Goal: Task Accomplishment & Management: Manage account settings

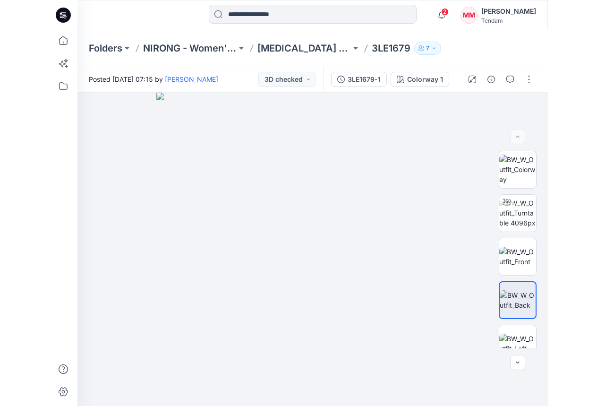
scroll to position [341, 0]
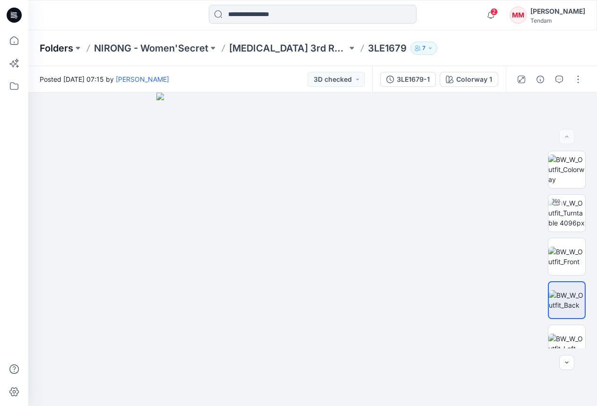
click at [62, 54] on p "Folders" at bounding box center [57, 48] width 34 height 13
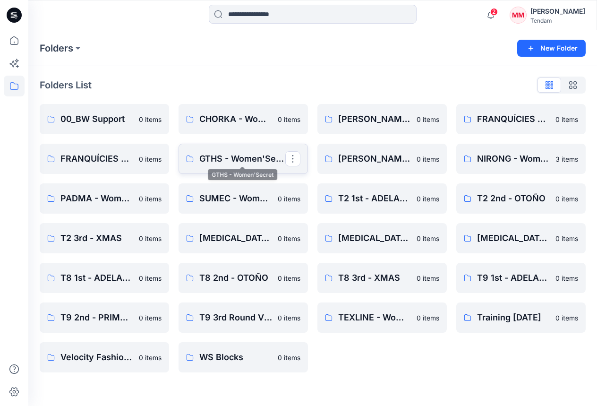
click at [228, 155] on p "GTHS - Women'Secret" at bounding box center [242, 158] width 86 height 13
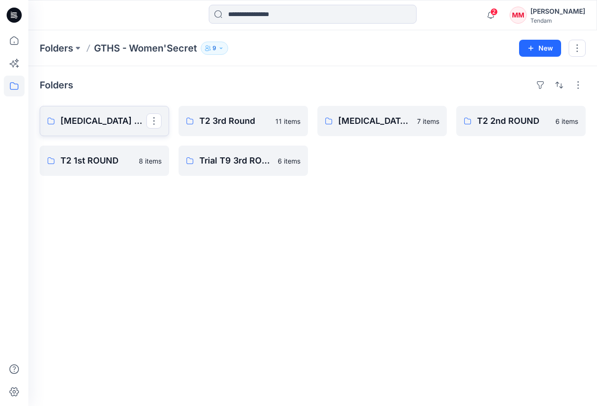
click at [112, 125] on p "[MEDICAL_DATA] 3rd ROUND" at bounding box center [103, 120] width 86 height 13
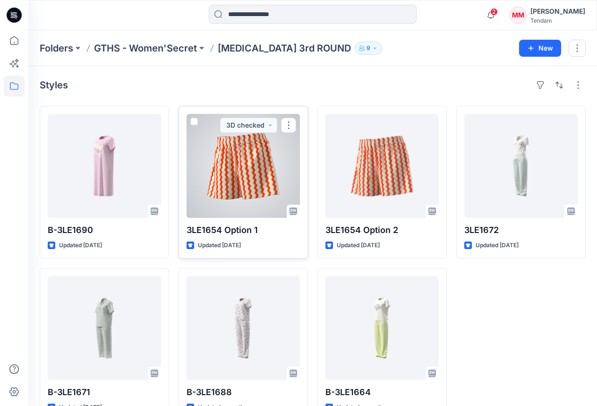
click at [239, 170] on div at bounding box center [243, 166] width 113 height 104
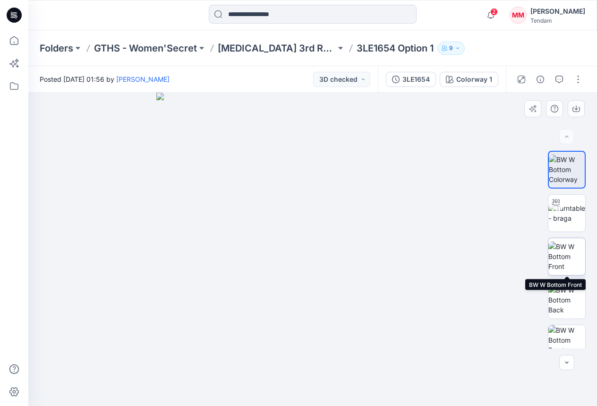
click at [498, 255] on img at bounding box center [567, 256] width 37 height 30
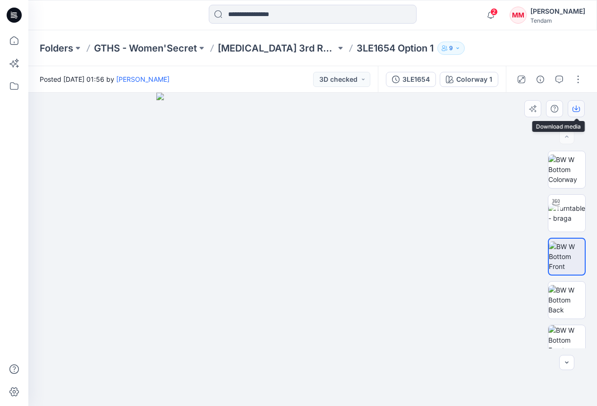
click at [498, 104] on button "button" at bounding box center [576, 108] width 17 height 17
click at [498, 307] on img at bounding box center [567, 300] width 37 height 30
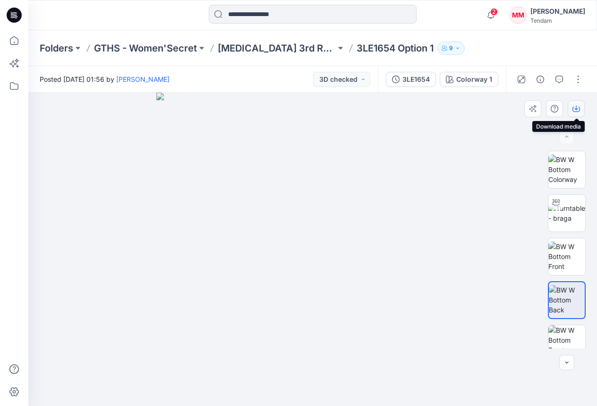
click at [498, 113] on button "button" at bounding box center [576, 108] width 17 height 17
click at [64, 47] on p "Folders" at bounding box center [57, 48] width 34 height 13
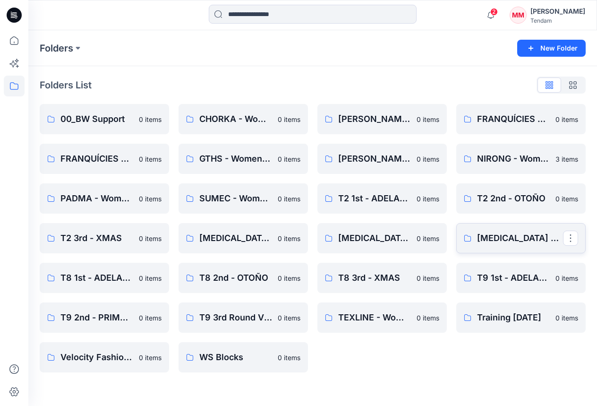
click at [498, 238] on p "[MEDICAL_DATA] 3rd - VERANO" at bounding box center [520, 238] width 86 height 13
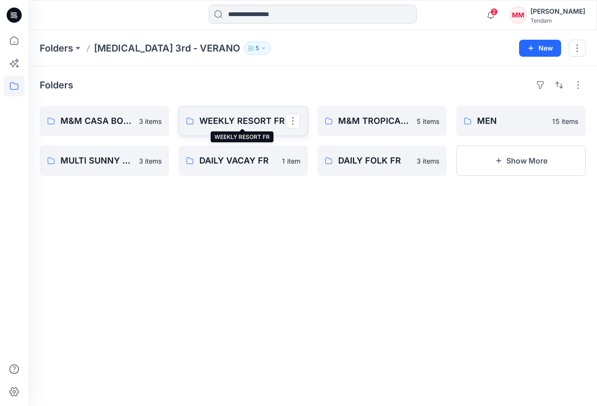
click at [243, 120] on p "WEEKLY RESORT FR" at bounding box center [242, 120] width 86 height 13
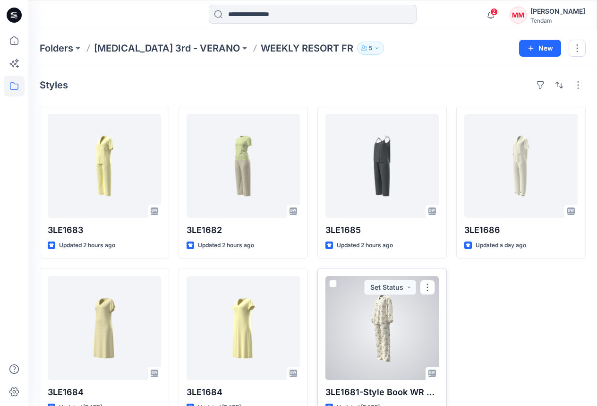
click at [396, 329] on div at bounding box center [382, 328] width 113 height 104
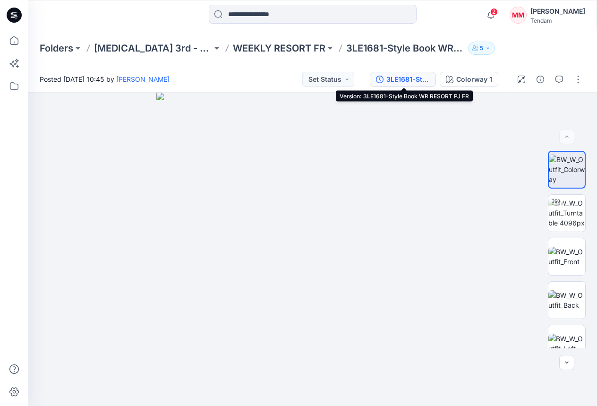
click at [408, 81] on div "3LE1681-Style Book WR RESORT PJ FR" at bounding box center [407, 79] width 43 height 10
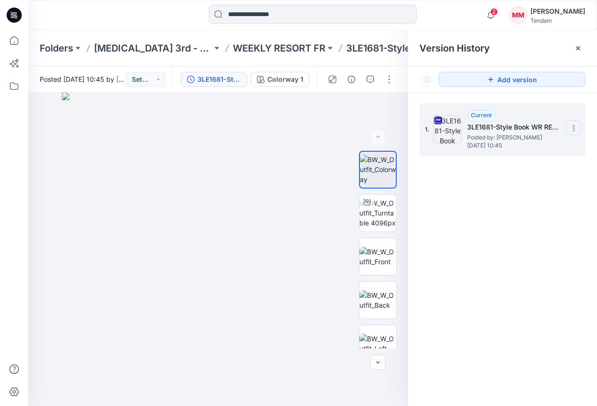
click at [498, 124] on section at bounding box center [573, 127] width 15 height 15
click at [498, 147] on span "Download Source BW File" at bounding box center [526, 146] width 79 height 11
click at [265, 48] on p "WEEKLY RESORT FR" at bounding box center [279, 48] width 93 height 13
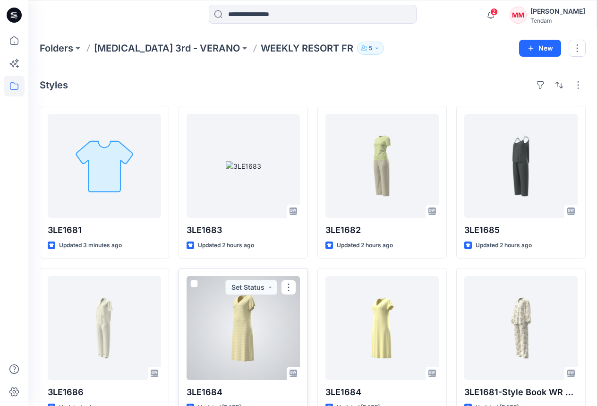
scroll to position [26, 0]
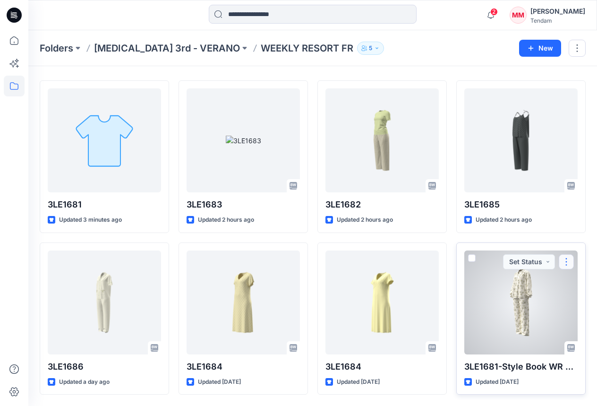
click at [498, 262] on button "button" at bounding box center [566, 261] width 15 height 15
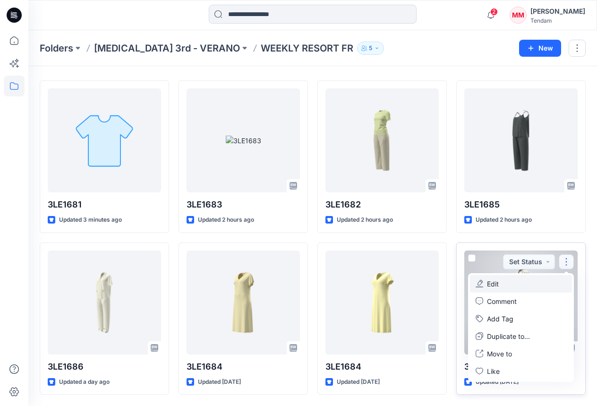
click at [498, 283] on button "Edit" at bounding box center [521, 283] width 102 height 17
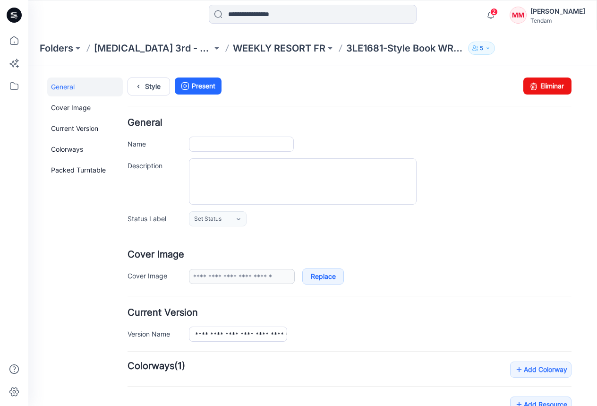
type input "**********"
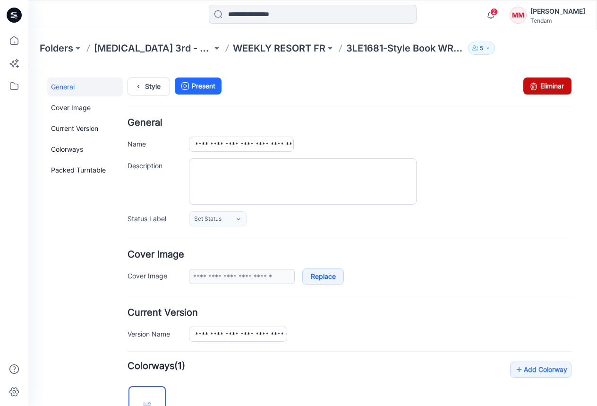
click at [498, 89] on icon at bounding box center [533, 85] width 13 height 17
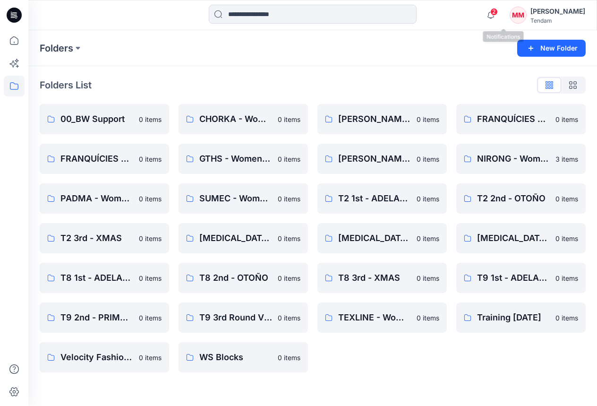
click at [498, 13] on span "2" at bounding box center [494, 12] width 8 height 8
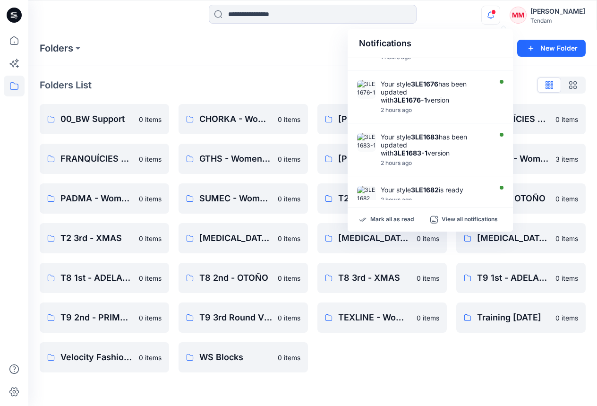
scroll to position [7, 0]
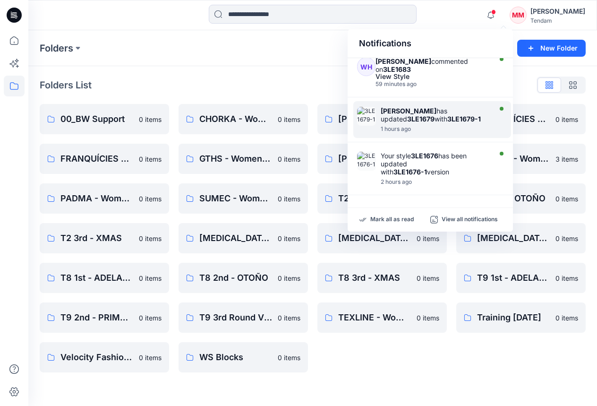
click at [440, 123] on div at bounding box center [435, 124] width 109 height 2
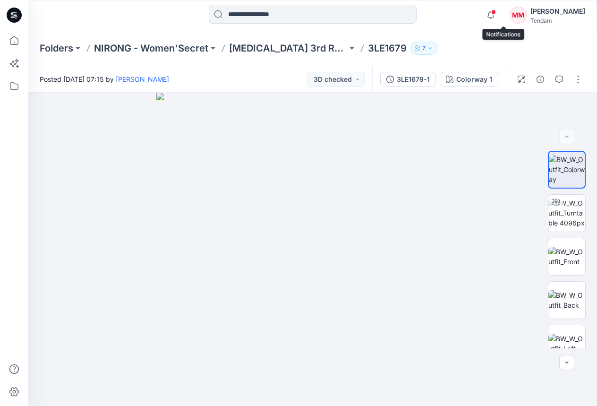
click at [496, 10] on span at bounding box center [493, 11] width 5 height 5
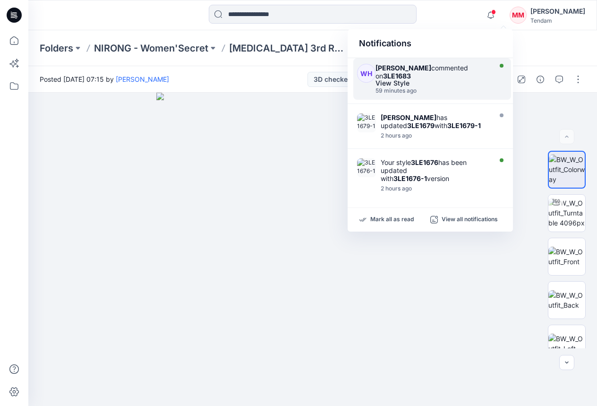
click at [426, 80] on div "View Style" at bounding box center [432, 83] width 113 height 7
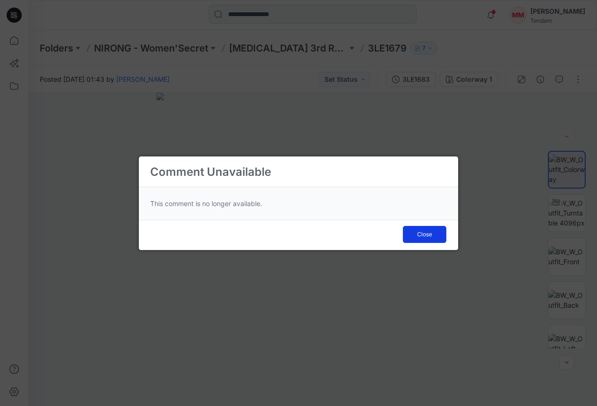
click at [417, 238] on button "Close" at bounding box center [424, 234] width 43 height 17
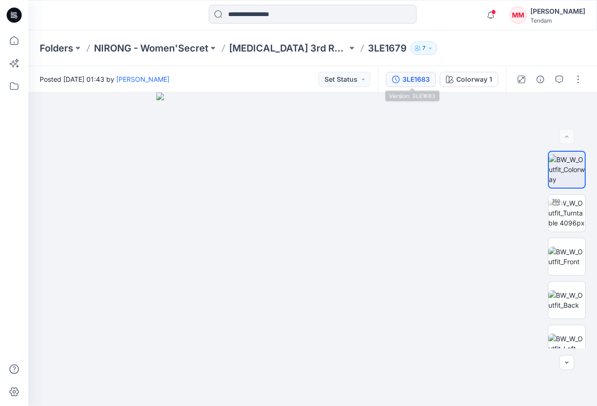
click at [423, 83] on div "3LE1683" at bounding box center [416, 79] width 27 height 10
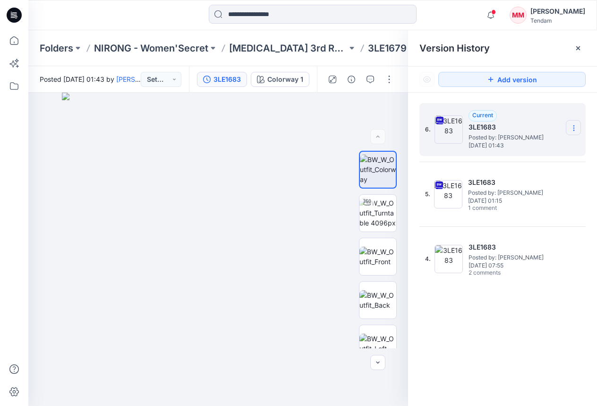
click at [574, 124] on icon at bounding box center [574, 128] width 8 height 8
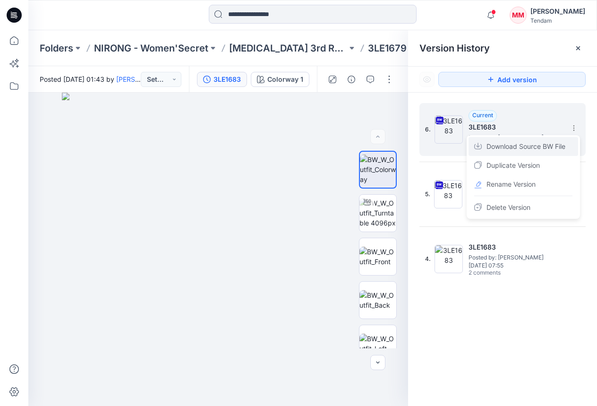
click at [526, 146] on span "Download Source BW File" at bounding box center [526, 146] width 79 height 11
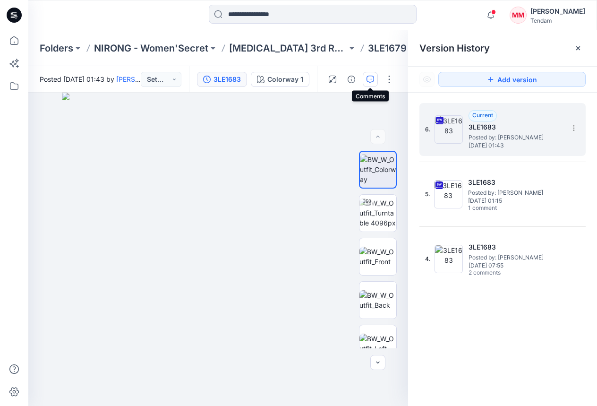
click at [371, 80] on icon "button" at bounding box center [371, 80] width 8 height 8
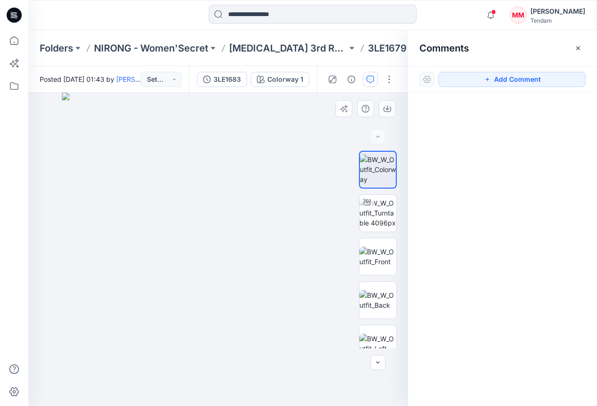
drag, startPoint x: 466, startPoint y: 82, endPoint x: 402, endPoint y: 109, distance: 69.5
click at [459, 84] on button "Add Comment" at bounding box center [511, 79] width 147 height 15
click at [232, 228] on div "1" at bounding box center [218, 249] width 380 height 313
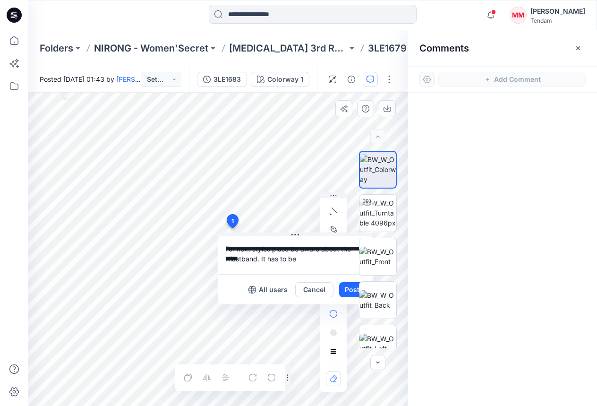
click at [283, 250] on textarea "**********" at bounding box center [295, 255] width 155 height 38
click at [279, 249] on textarea "**********" at bounding box center [295, 255] width 155 height 38
drag, startPoint x: 234, startPoint y: 259, endPoint x: 291, endPoint y: 266, distance: 57.1
click at [235, 259] on textarea "**********" at bounding box center [295, 255] width 155 height 38
click at [320, 260] on textarea "**********" at bounding box center [295, 255] width 155 height 38
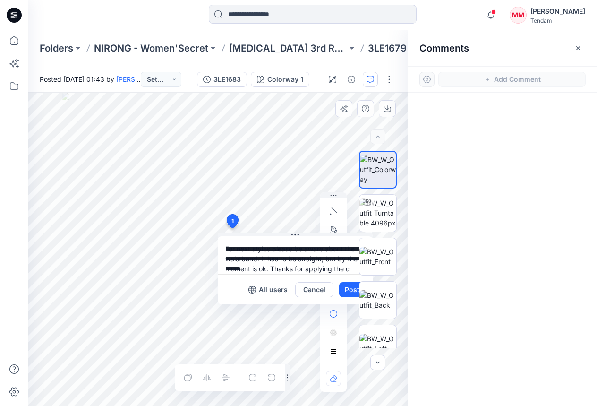
scroll to position [9, 0]
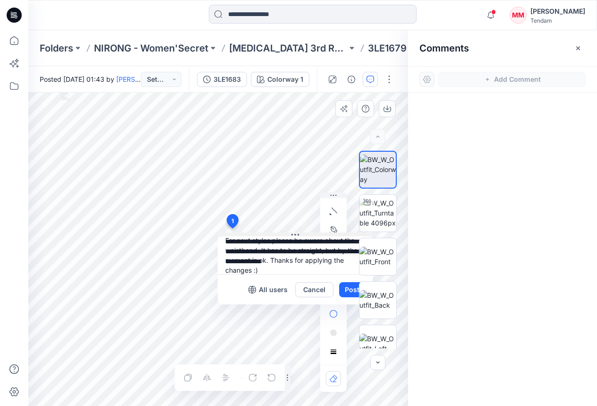
click at [299, 237] on textarea "**********" at bounding box center [295, 255] width 155 height 38
type textarea "**********"
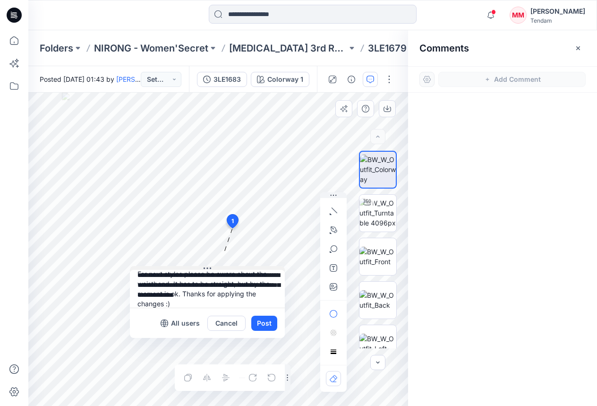
drag, startPoint x: 295, startPoint y: 233, endPoint x: 207, endPoint y: 267, distance: 94.1
click at [207, 267] on icon at bounding box center [208, 269] width 8 height 8
click at [335, 284] on icon "button" at bounding box center [334, 287] width 8 height 8
type input"] "**********"
click at [331, 289] on icon "button" at bounding box center [334, 287] width 8 height 8
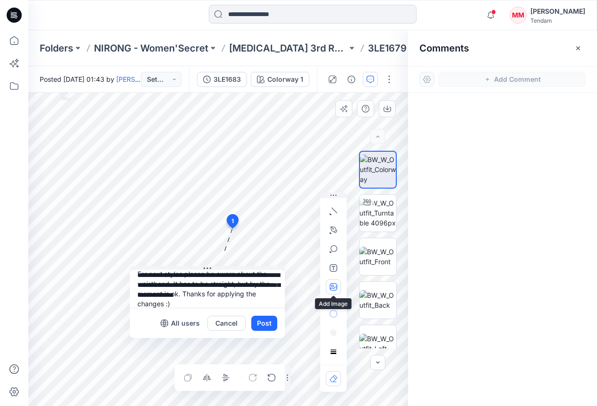
type input"] "**********"
click at [266, 323] on button "Post" at bounding box center [264, 323] width 26 height 15
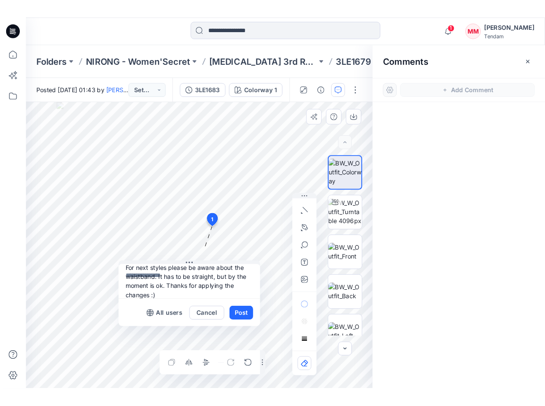
scroll to position [0, 0]
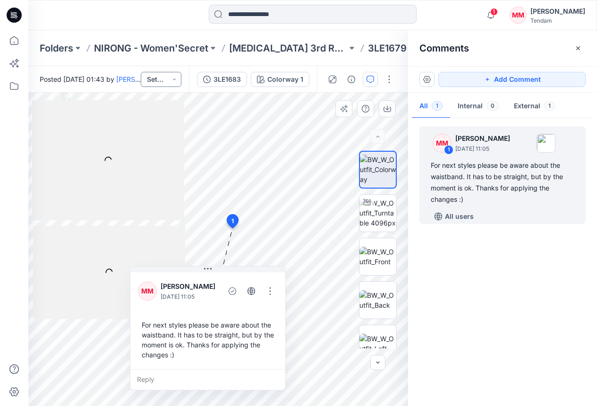
click at [167, 80] on button "Set Status" at bounding box center [161, 79] width 41 height 15
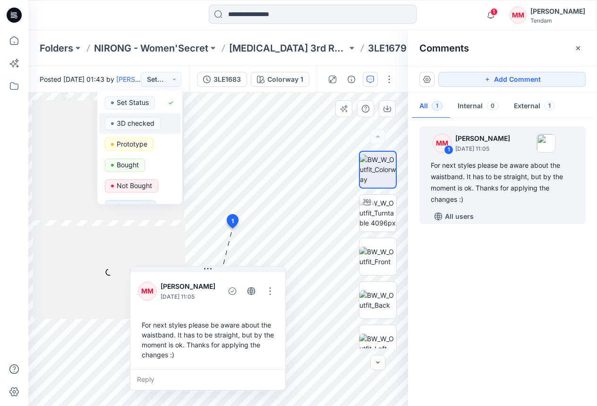
click at [142, 120] on p "3D checked" at bounding box center [136, 123] width 38 height 12
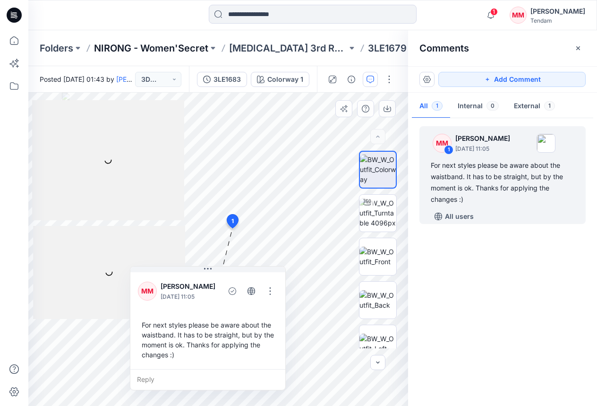
click at [163, 48] on p "NIRONG - Women'Secret" at bounding box center [151, 48] width 114 height 13
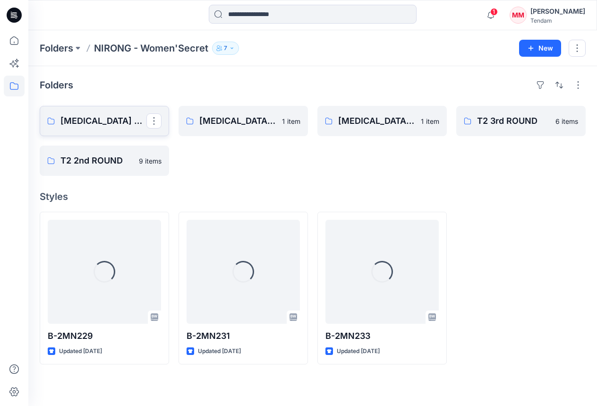
click at [113, 118] on p "[MEDICAL_DATA] 3rd ROUND" at bounding box center [103, 120] width 86 height 13
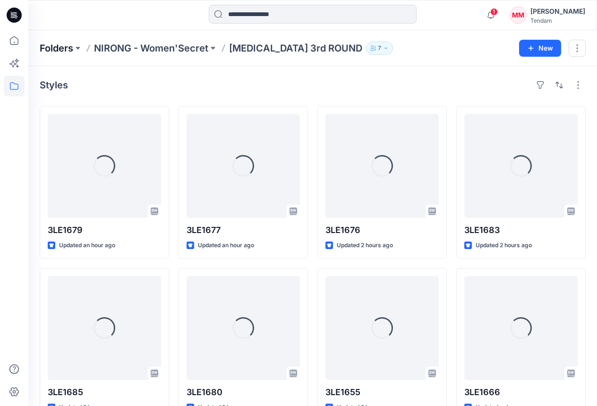
click at [44, 51] on p "Folders" at bounding box center [57, 48] width 34 height 13
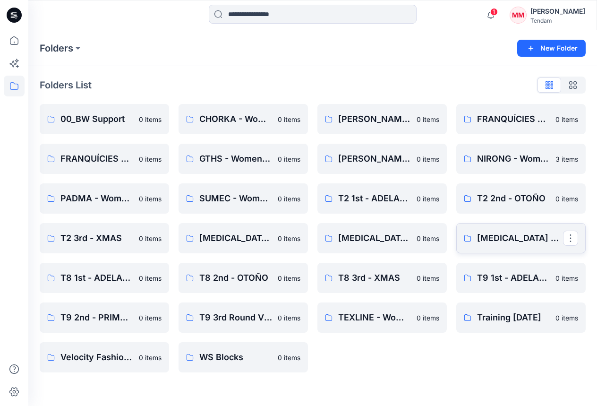
click at [495, 240] on p "[MEDICAL_DATA] 3rd - VERANO" at bounding box center [520, 238] width 86 height 13
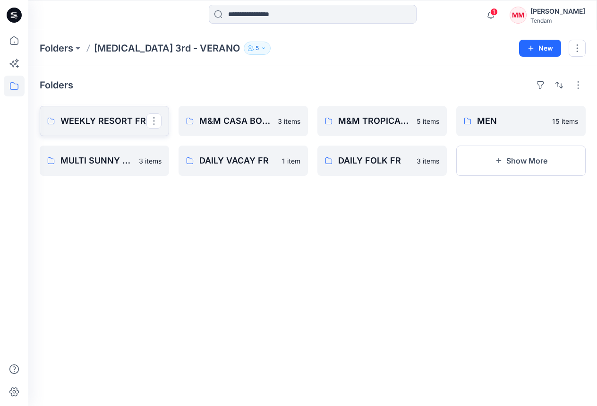
click at [125, 120] on p "WEEKLY RESORT FR" at bounding box center [103, 120] width 86 height 13
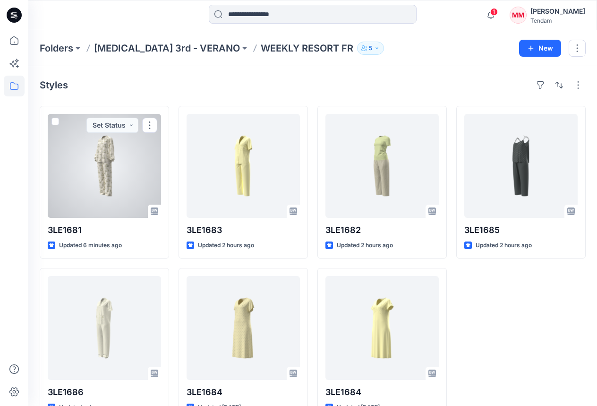
click at [85, 188] on div at bounding box center [104, 166] width 113 height 104
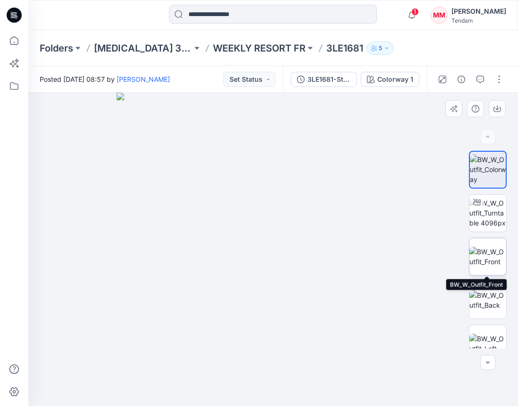
click at [486, 247] on img at bounding box center [488, 257] width 37 height 20
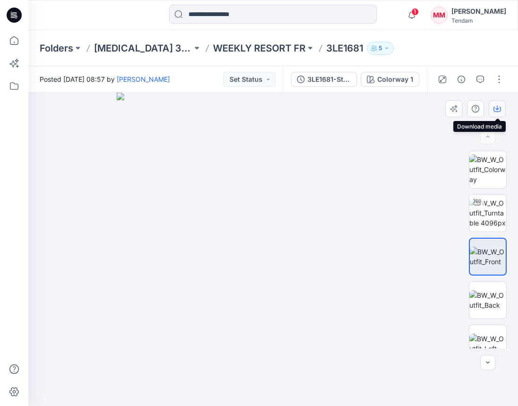
click at [495, 110] on icon "button" at bounding box center [498, 109] width 8 height 8
click at [487, 306] on img at bounding box center [488, 300] width 37 height 20
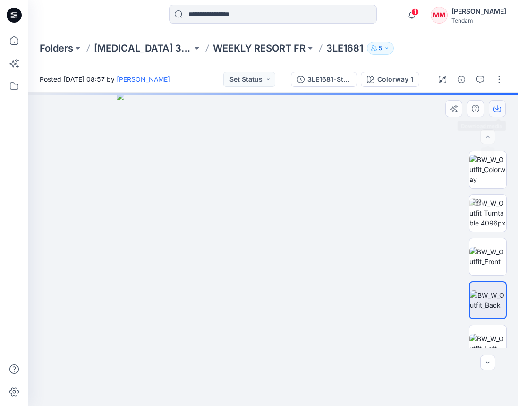
click at [501, 110] on button "button" at bounding box center [497, 108] width 17 height 17
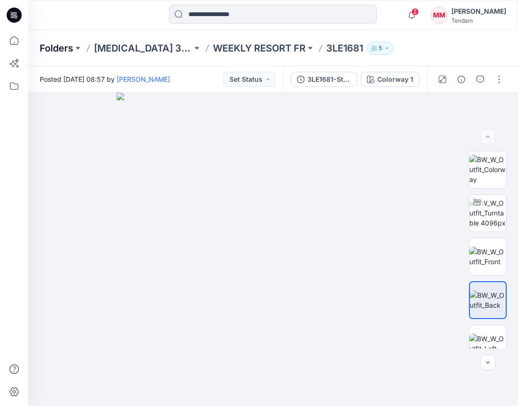
click at [59, 53] on p "Folders" at bounding box center [57, 48] width 34 height 13
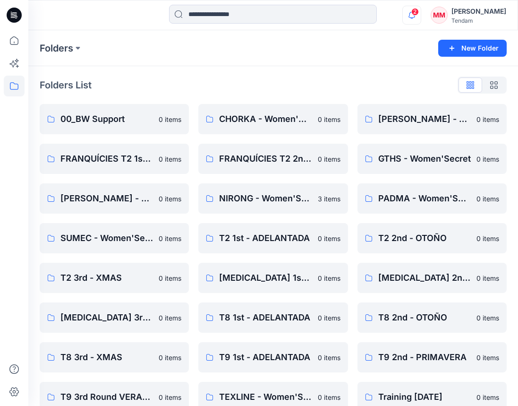
click at [421, 14] on icon "button" at bounding box center [412, 15] width 18 height 19
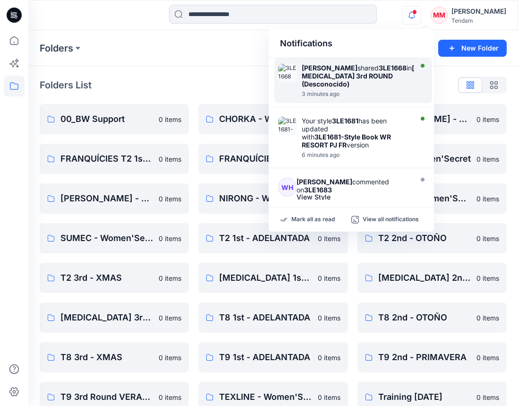
click at [378, 72] on div "Kiki Lu shared 3LE1668 in T3 3rd ROUND (Desconocido)" at bounding box center [360, 76] width 117 height 24
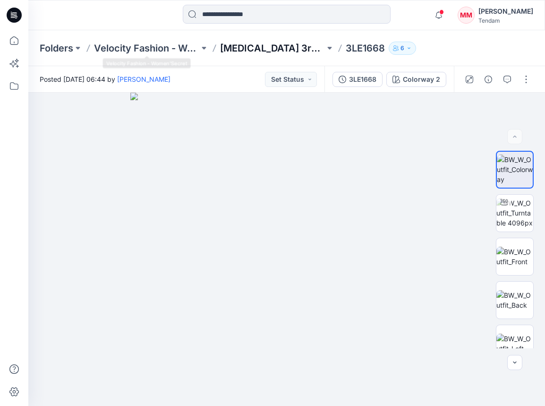
click at [246, 49] on p "[MEDICAL_DATA] 3rd ROUND" at bounding box center [272, 48] width 105 height 13
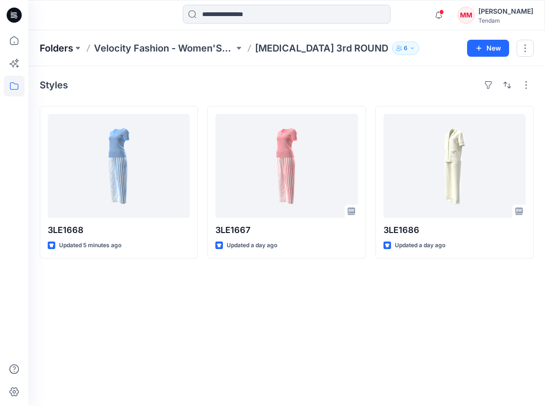
click at [55, 50] on p "Folders" at bounding box center [57, 48] width 34 height 13
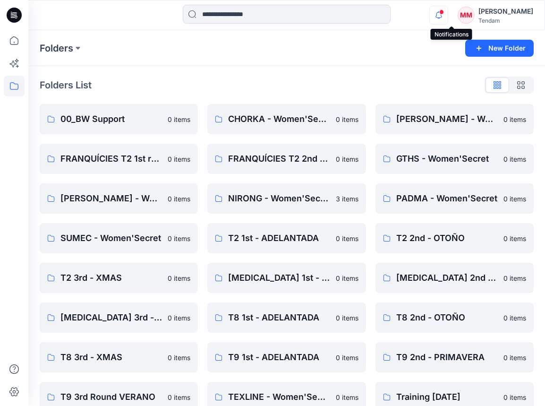
click at [448, 16] on icon "button" at bounding box center [439, 15] width 18 height 19
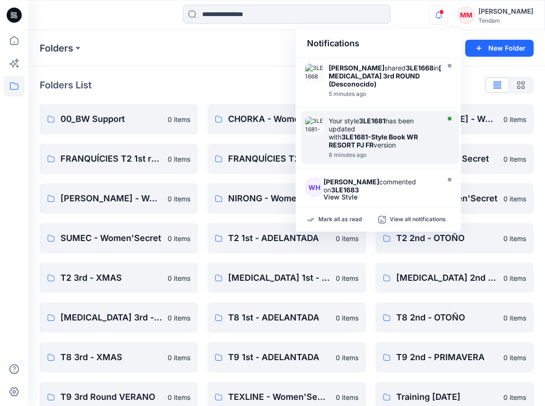
scroll to position [44, 0]
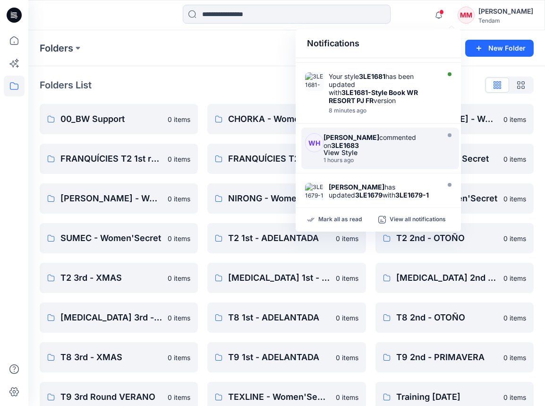
click at [414, 149] on div "View Style" at bounding box center [380, 152] width 113 height 7
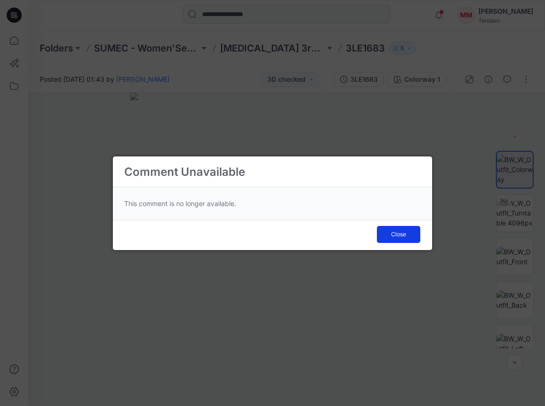
click at [402, 233] on span "Close" at bounding box center [398, 234] width 15 height 9
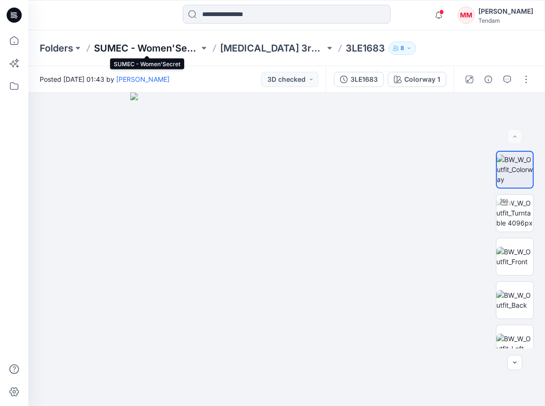
click at [164, 51] on p "SUMEC - Women'Secret" at bounding box center [146, 48] width 105 height 13
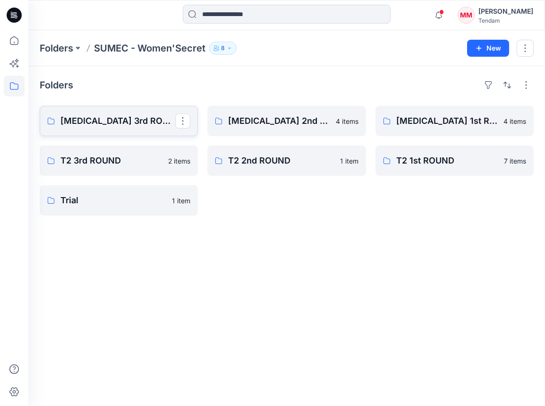
click at [139, 123] on p "[MEDICAL_DATA] 3rd ROUND" at bounding box center [117, 120] width 115 height 13
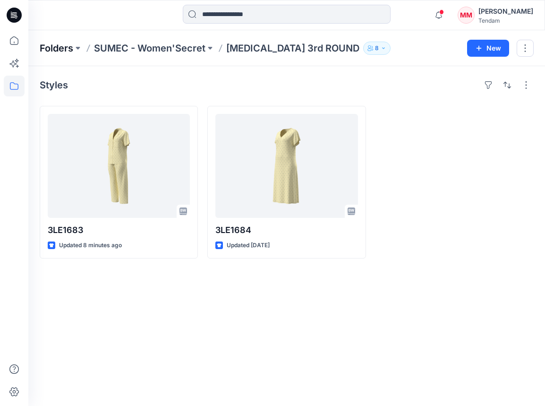
click at [60, 44] on p "Folders" at bounding box center [57, 48] width 34 height 13
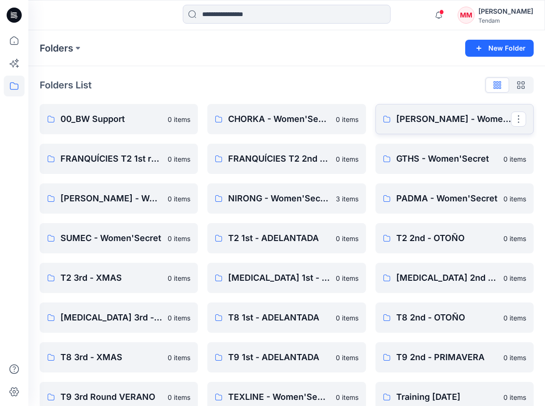
click at [444, 118] on p "[PERSON_NAME] - Women'Secret" at bounding box center [453, 118] width 115 height 13
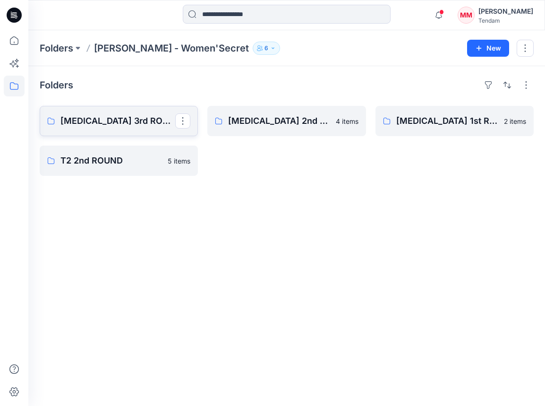
click at [134, 128] on link "[MEDICAL_DATA] 3rd ROUND" at bounding box center [119, 121] width 158 height 30
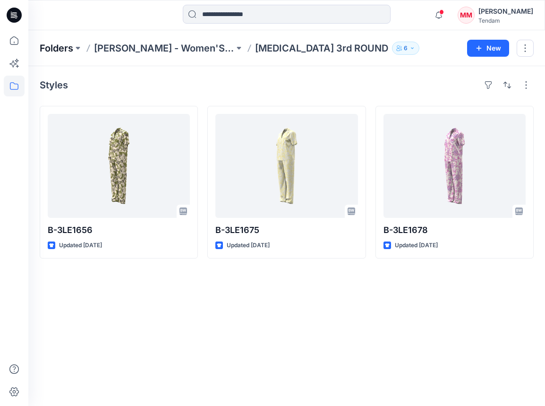
click at [54, 45] on p "Folders" at bounding box center [57, 48] width 34 height 13
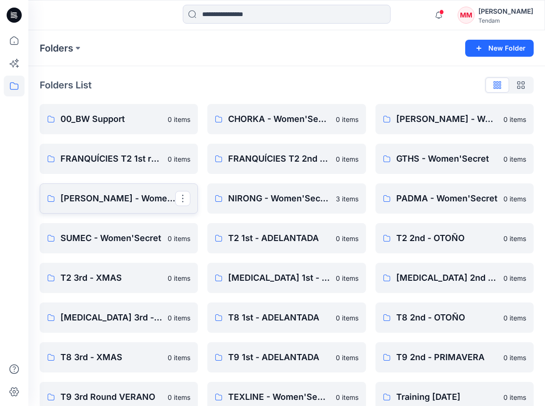
click at [141, 197] on p "[PERSON_NAME] - Women'Secret" at bounding box center [117, 198] width 115 height 13
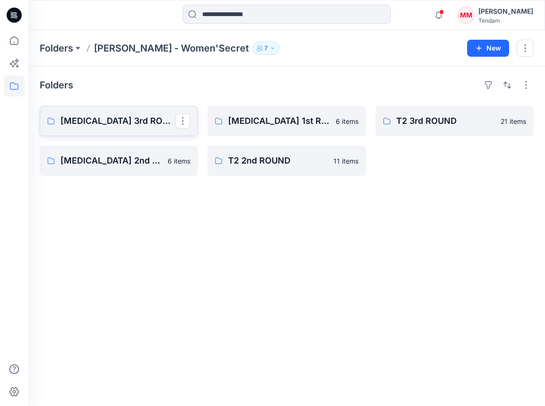
click at [89, 116] on p "[MEDICAL_DATA] 3rd ROUND" at bounding box center [117, 120] width 115 height 13
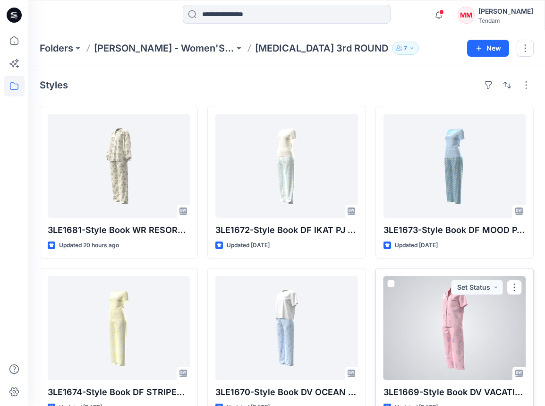
scroll to position [26, 0]
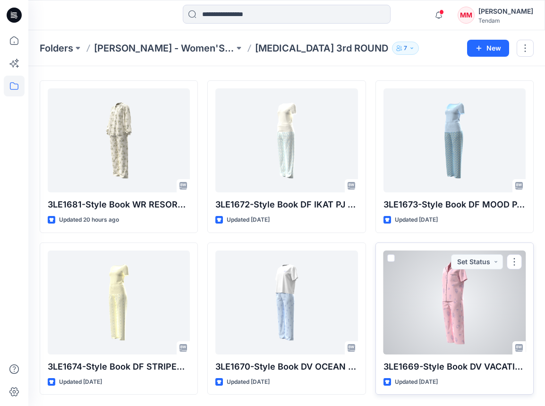
click at [456, 296] on div at bounding box center [455, 302] width 142 height 104
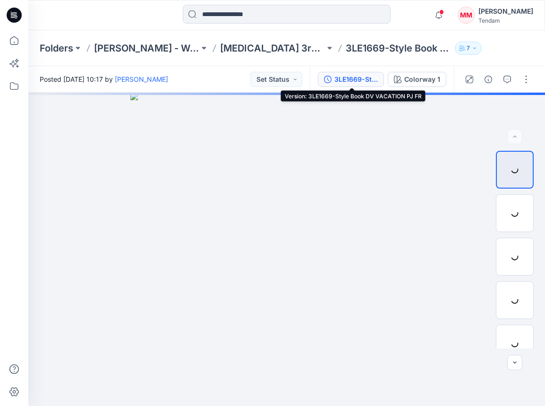
click at [339, 80] on div "3LE1669-Style Book DV VACATION PJ FR" at bounding box center [356, 79] width 43 height 10
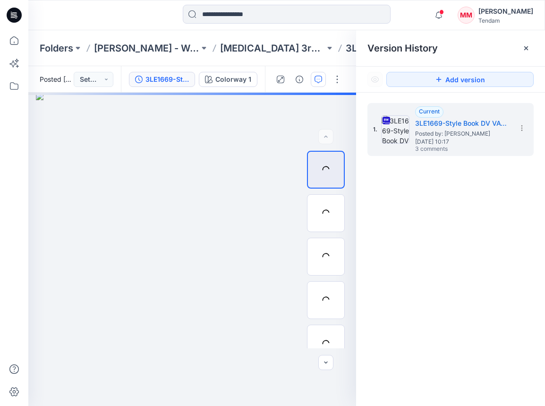
click at [318, 81] on icon "button" at bounding box center [319, 80] width 8 height 8
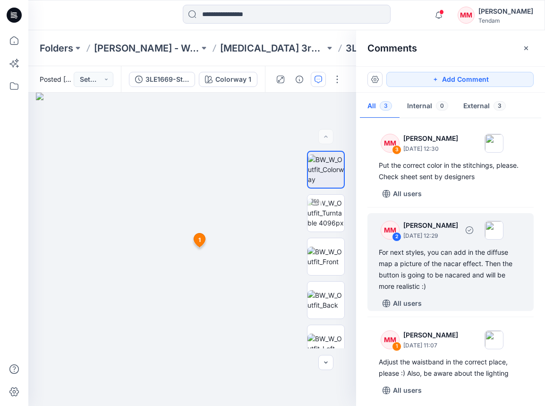
scroll to position [5, 0]
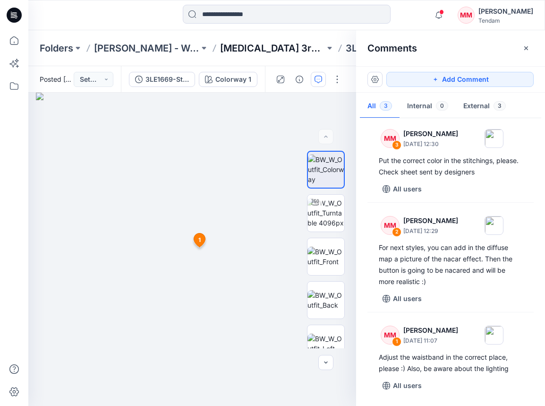
click at [257, 43] on p "[MEDICAL_DATA] 3rd ROUND" at bounding box center [272, 48] width 105 height 13
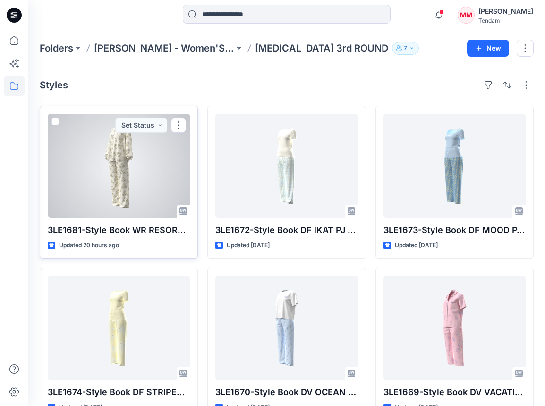
click at [105, 187] on div at bounding box center [119, 166] width 142 height 104
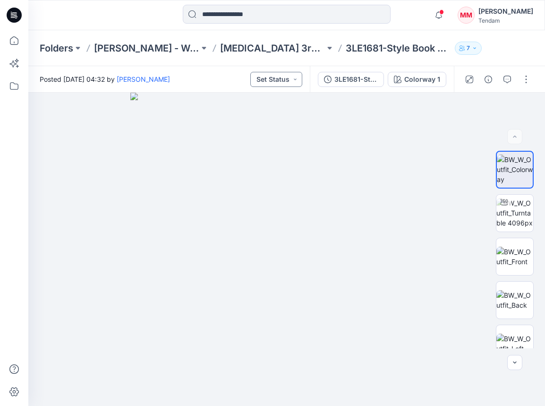
click at [285, 81] on button "Set Status" at bounding box center [276, 79] width 52 height 15
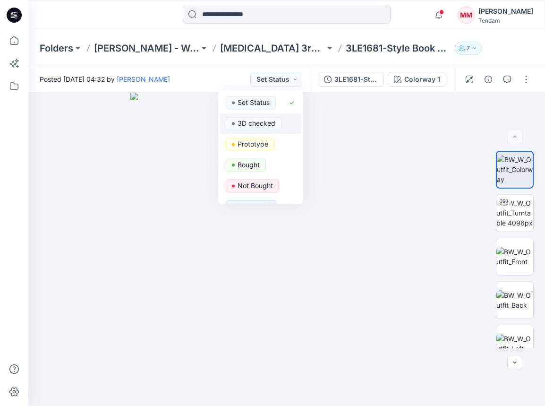
click at [261, 121] on p "3D checked" at bounding box center [257, 123] width 38 height 12
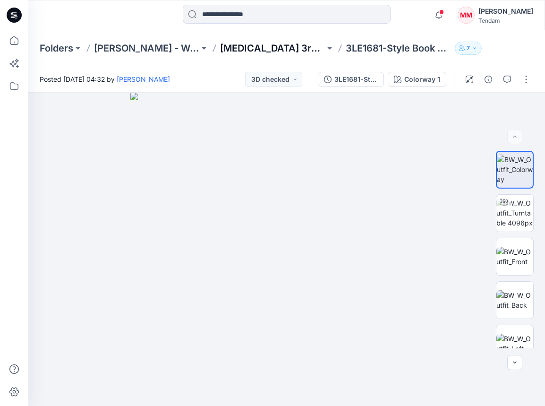
click at [267, 49] on p "[MEDICAL_DATA] 3rd ROUND" at bounding box center [272, 48] width 105 height 13
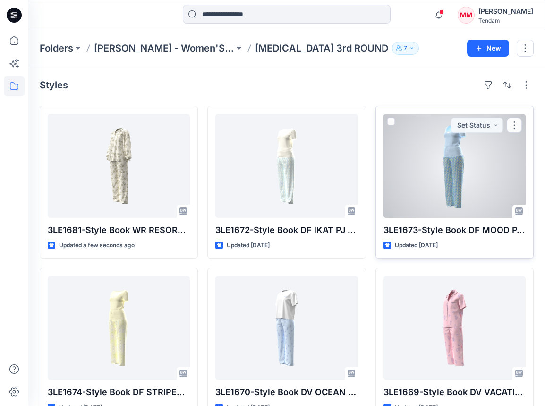
scroll to position [26, 0]
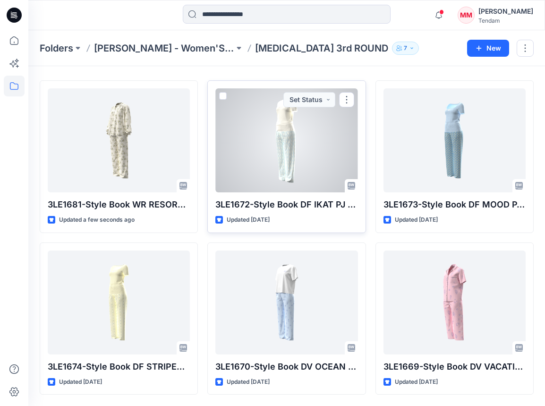
click at [286, 144] on div at bounding box center [286, 140] width 142 height 104
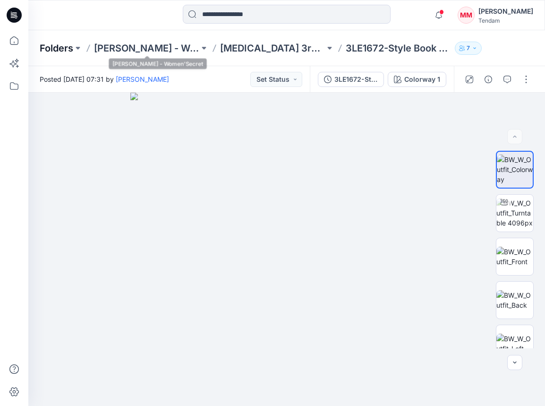
click at [43, 49] on p "Folders" at bounding box center [57, 48] width 34 height 13
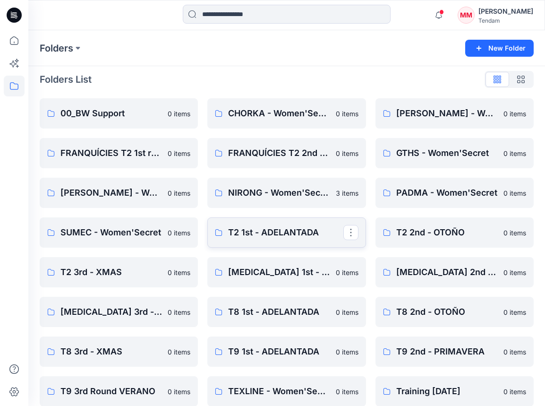
scroll to position [7, 0]
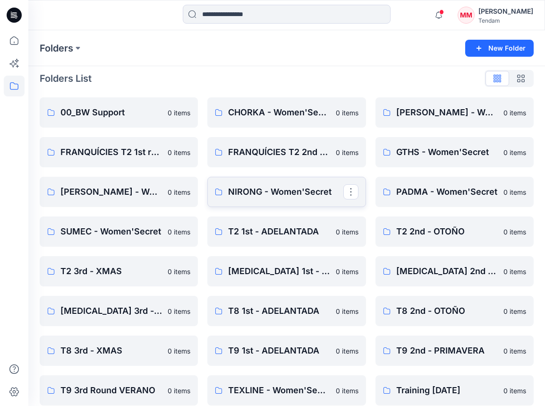
click at [299, 194] on p "NIRONG - Women'Secret" at bounding box center [285, 191] width 115 height 13
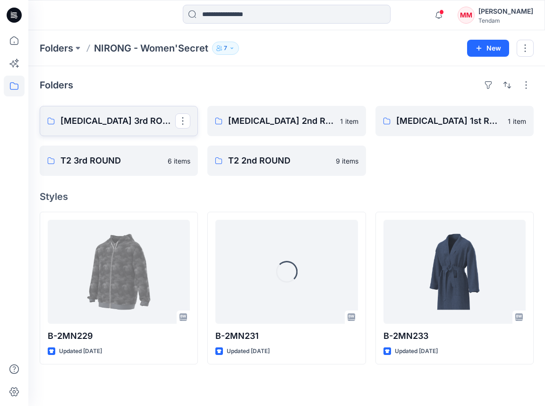
click at [89, 108] on link "[MEDICAL_DATA] 3rd ROUND" at bounding box center [119, 121] width 158 height 30
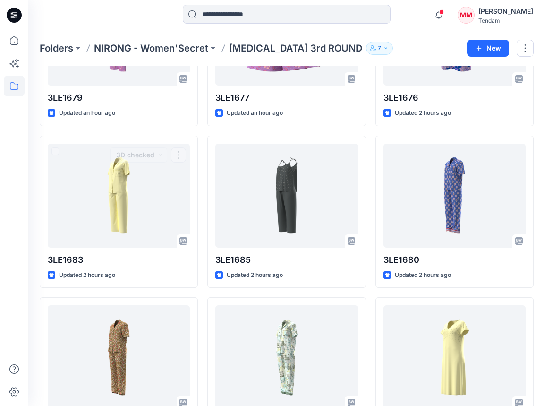
scroll to position [187, 0]
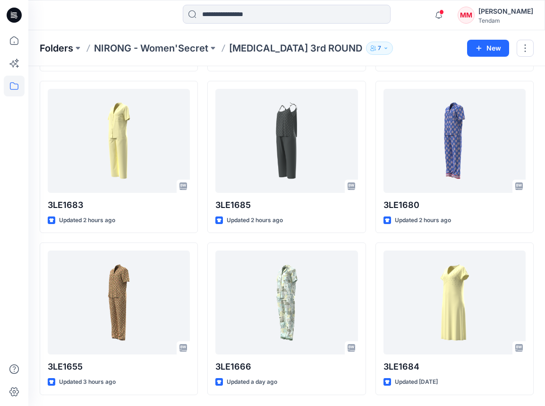
click at [57, 50] on p "Folders" at bounding box center [57, 48] width 34 height 13
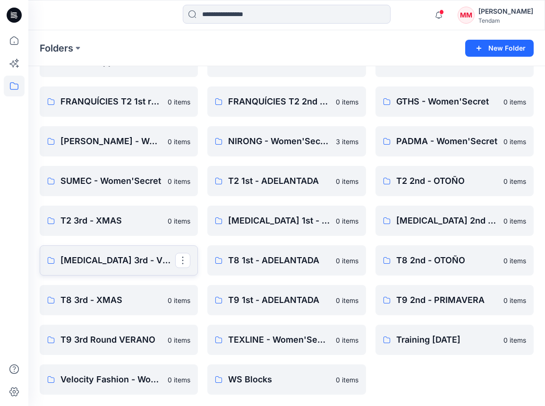
click at [116, 260] on p "[MEDICAL_DATA] 3rd - VERANO" at bounding box center [117, 260] width 115 height 13
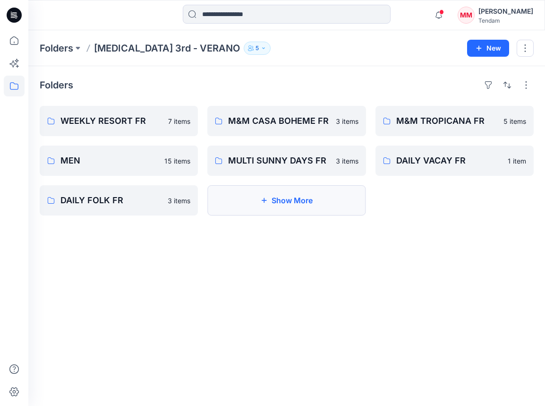
click at [273, 203] on button "Show More" at bounding box center [286, 200] width 158 height 30
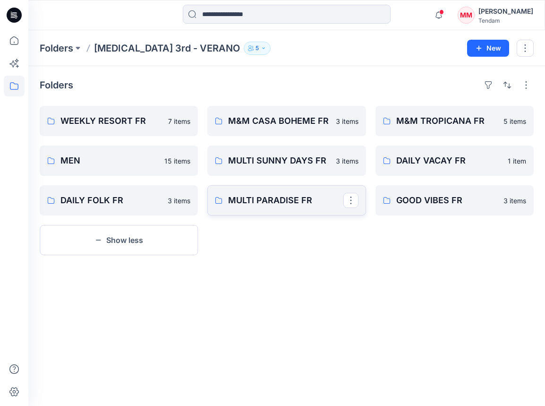
click at [275, 202] on p "MULTI PARADISE FR" at bounding box center [285, 200] width 115 height 13
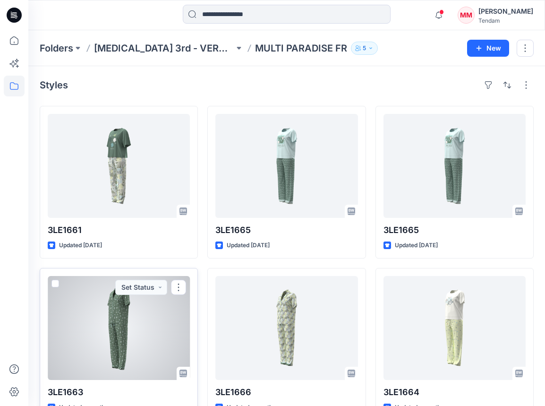
click at [129, 332] on div at bounding box center [119, 328] width 142 height 104
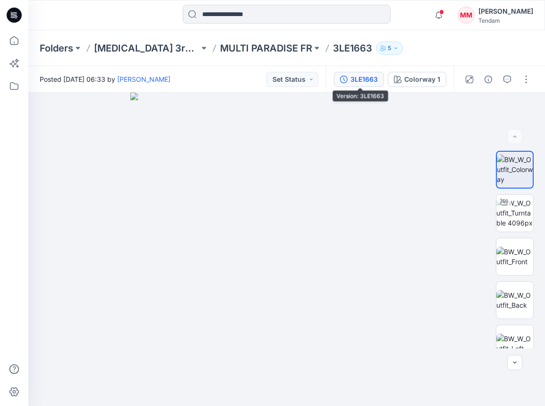
click at [360, 81] on div "3LE1663" at bounding box center [364, 79] width 27 height 10
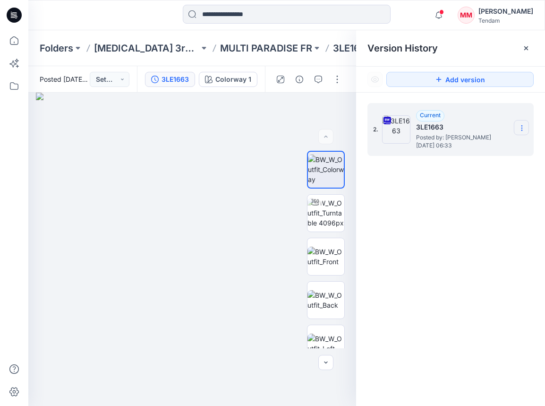
click at [519, 123] on section at bounding box center [521, 127] width 15 height 15
click at [466, 146] on span "Download Source BW File" at bounding box center [474, 146] width 79 height 11
click at [220, 48] on p "MULTI PARADISE FR" at bounding box center [266, 48] width 92 height 13
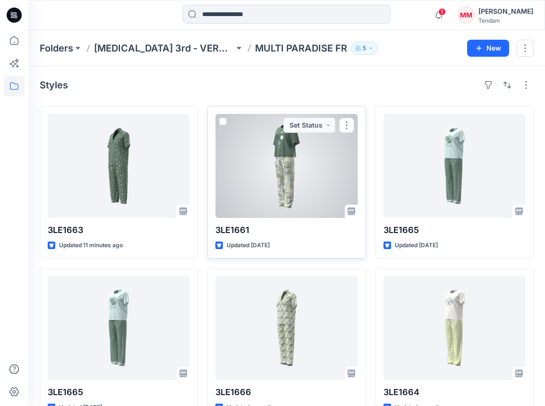
scroll to position [26, 0]
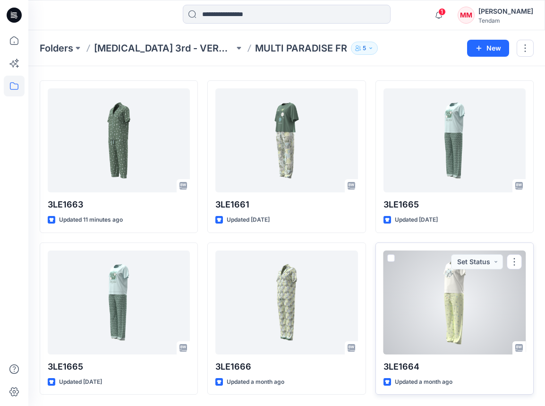
click at [468, 304] on div at bounding box center [455, 302] width 142 height 104
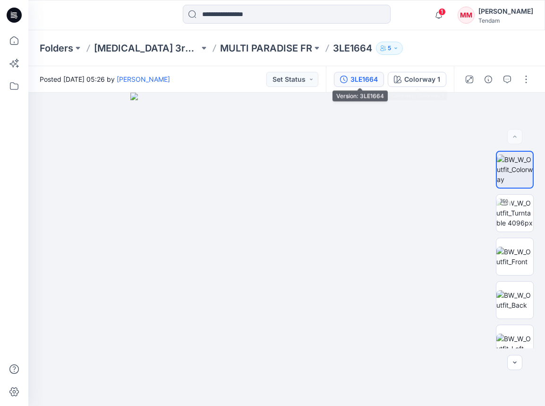
click at [374, 76] on div "3LE1664" at bounding box center [364, 79] width 27 height 10
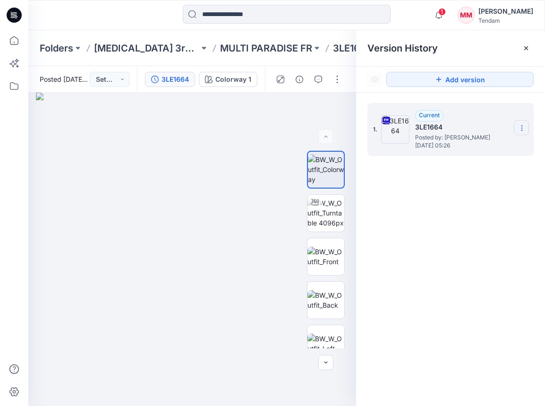
click at [515, 125] on section at bounding box center [521, 127] width 15 height 15
click at [453, 141] on span "Download Source BW File" at bounding box center [474, 146] width 79 height 11
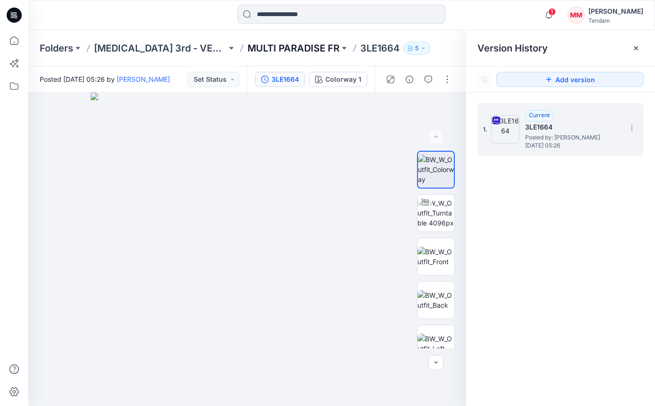
click at [248, 44] on p "MULTI PARADISE FR" at bounding box center [294, 48] width 92 height 13
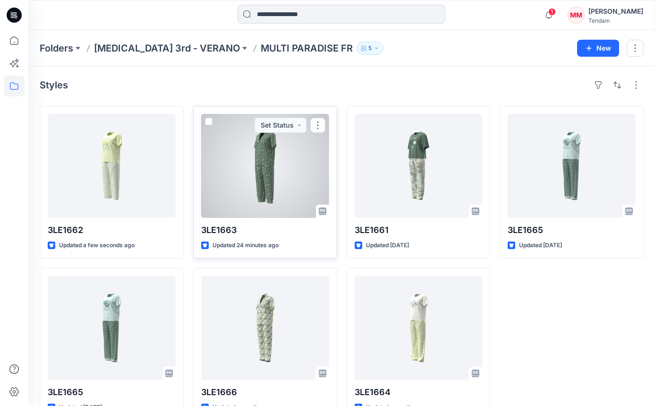
click at [266, 163] on div at bounding box center [265, 166] width 128 height 104
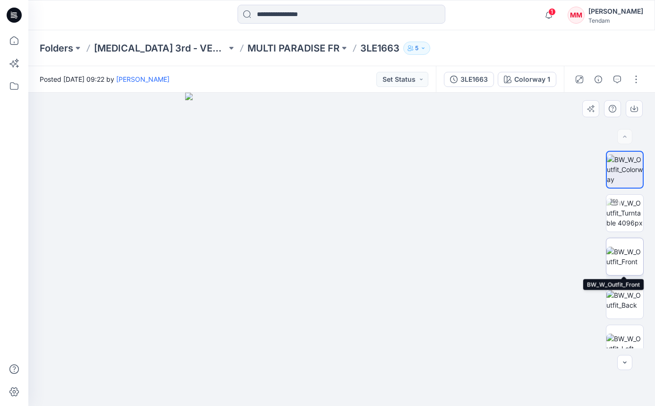
click at [597, 251] on img at bounding box center [625, 257] width 37 height 20
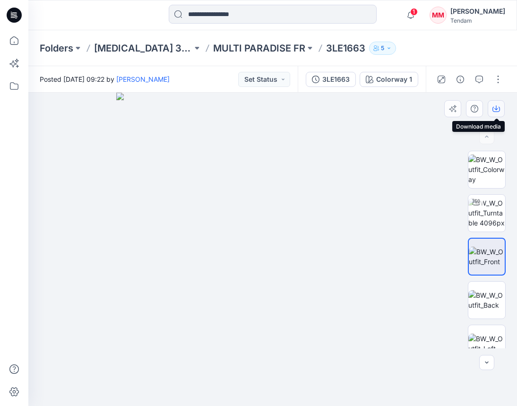
click at [498, 113] on button "button" at bounding box center [496, 108] width 17 height 17
drag, startPoint x: 482, startPoint y: 295, endPoint x: 489, endPoint y: 223, distance: 73.1
click at [482, 295] on img at bounding box center [486, 300] width 37 height 20
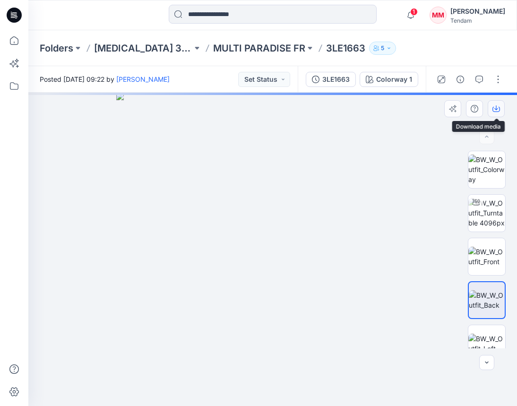
click at [494, 107] on icon "button" at bounding box center [496, 109] width 8 height 8
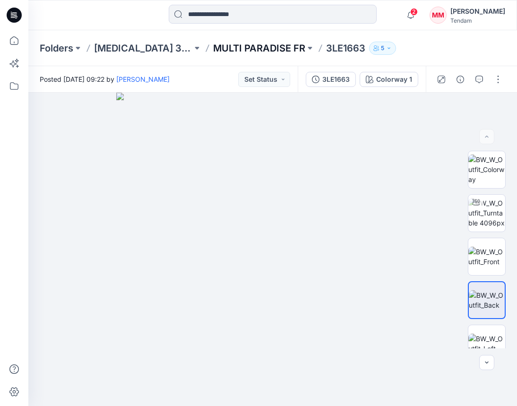
click at [241, 45] on p "MULTI PARADISE FR" at bounding box center [259, 48] width 92 height 13
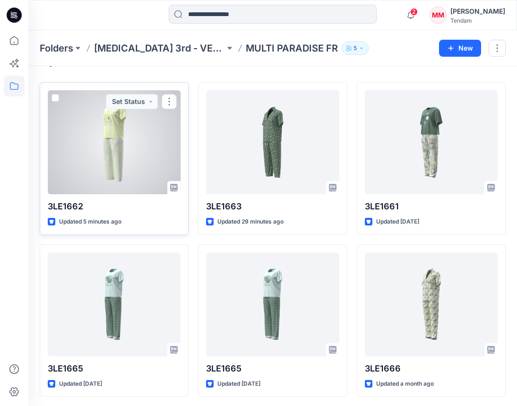
scroll to position [17, 0]
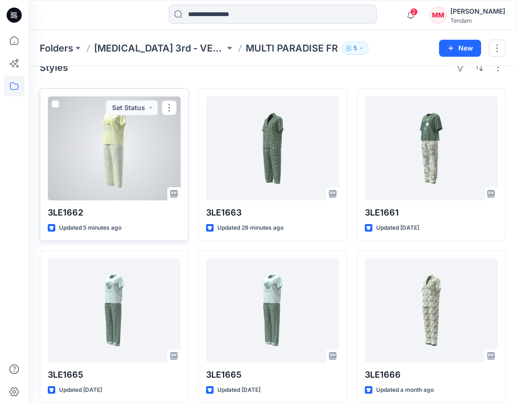
click at [129, 155] on div at bounding box center [114, 148] width 133 height 104
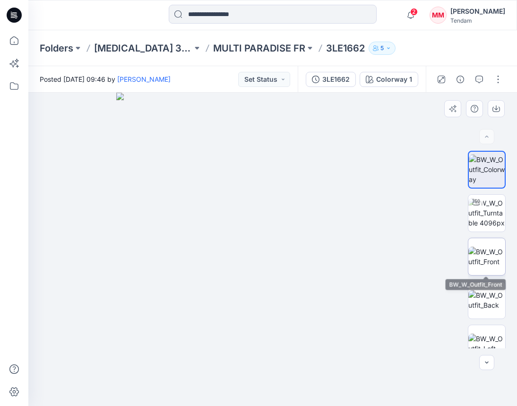
click at [489, 253] on img at bounding box center [486, 257] width 37 height 20
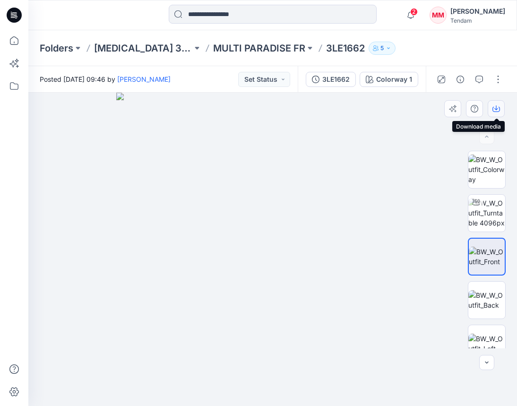
click at [497, 107] on icon "button" at bounding box center [496, 109] width 8 height 8
click at [480, 302] on img at bounding box center [486, 300] width 37 height 20
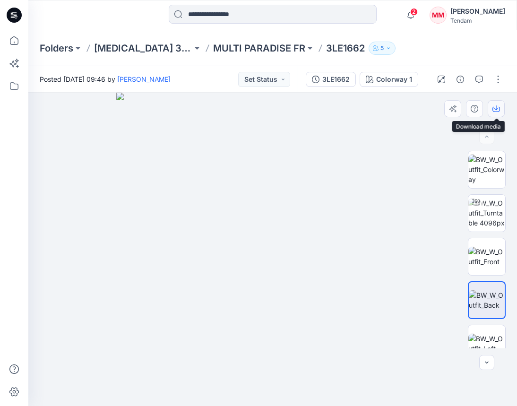
click at [495, 110] on icon "button" at bounding box center [496, 109] width 8 height 8
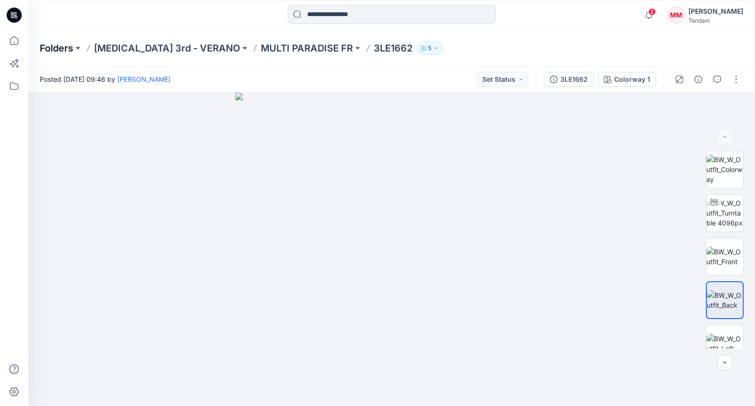
click at [60, 48] on p "Folders" at bounding box center [57, 48] width 34 height 13
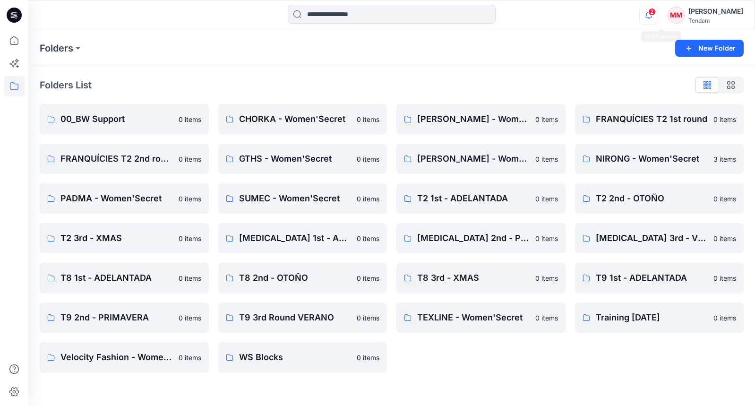
click at [597, 9] on icon "button" at bounding box center [649, 15] width 18 height 19
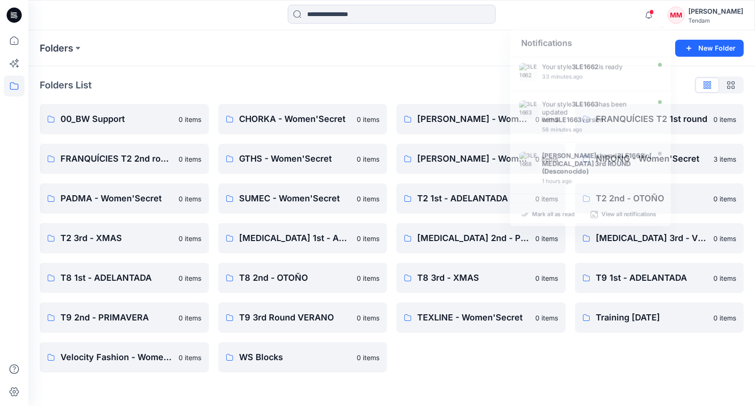
click at [433, 74] on div "Folders List 00_BW Support 0 items FRANQUÍCIES T2 2nd round 0 items PADMA - Wom…" at bounding box center [391, 224] width 727 height 317
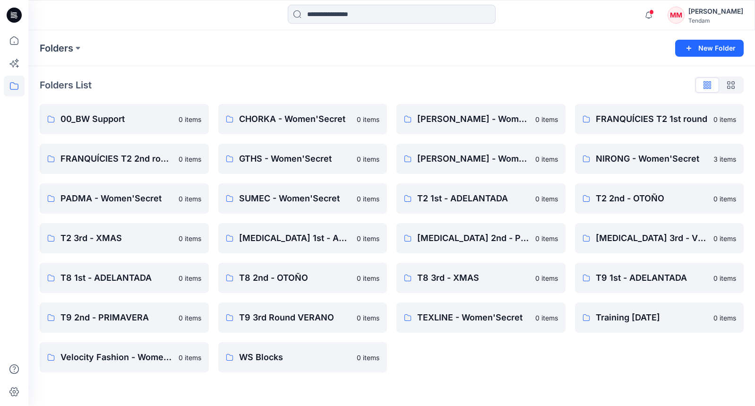
click at [597, 5] on div "Notifications Your style 3LE1662 is ready 33 minutes ago Your style 3LE1663 has…" at bounding box center [691, 15] width 104 height 21
click at [597, 14] on icon "button" at bounding box center [649, 15] width 18 height 19
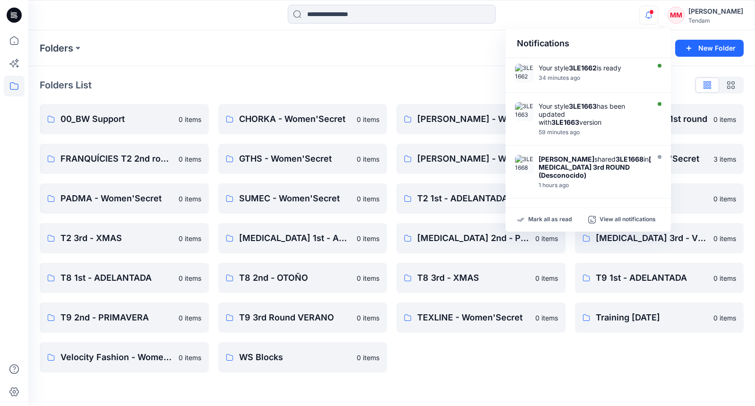
click at [436, 53] on div "Folders" at bounding box center [355, 48] width 630 height 13
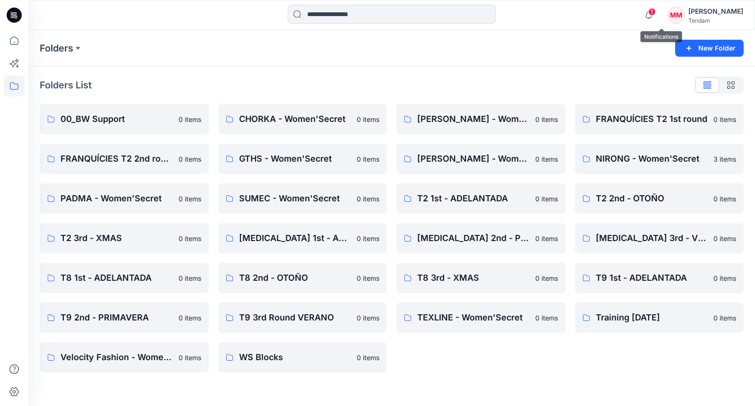
click at [597, 14] on span "1" at bounding box center [652, 12] width 8 height 8
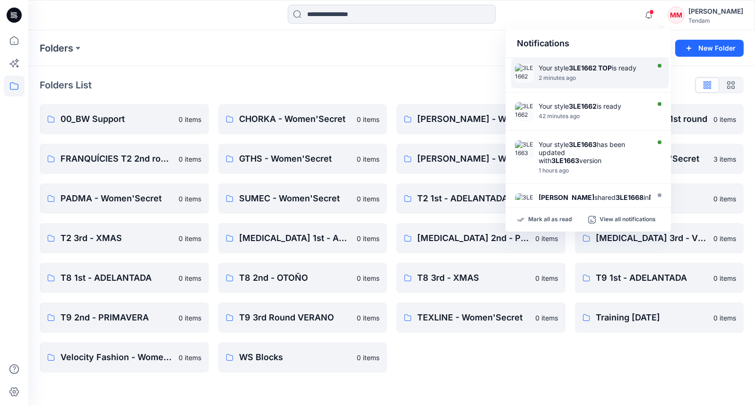
click at [597, 77] on div "2 minutes ago" at bounding box center [593, 78] width 109 height 7
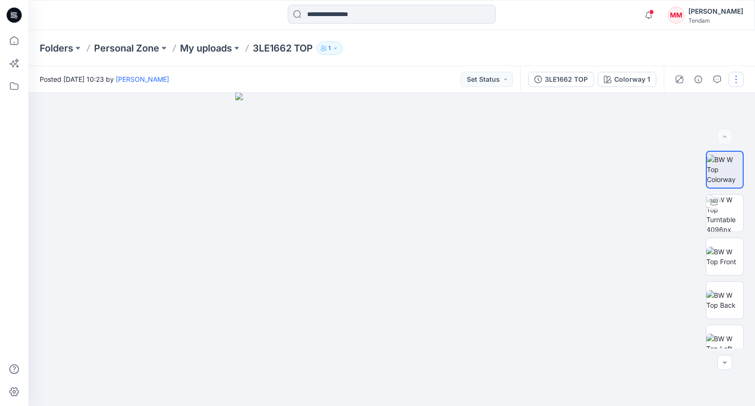
click at [597, 79] on button "button" at bounding box center [736, 79] width 15 height 15
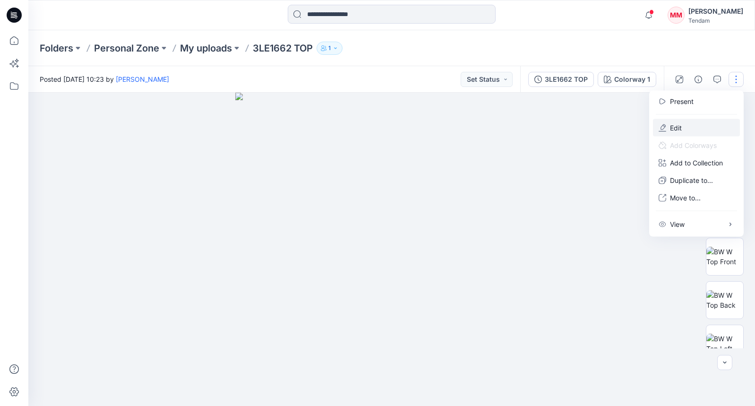
click at [597, 124] on button "Edit" at bounding box center [696, 127] width 87 height 17
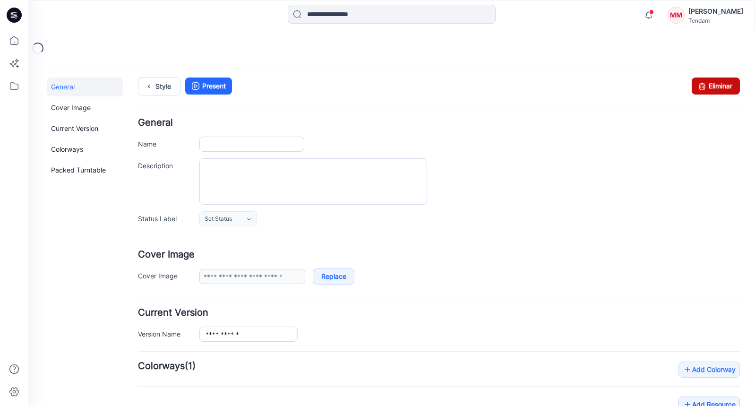
click at [692, 90] on link "Eliminar" at bounding box center [716, 85] width 48 height 17
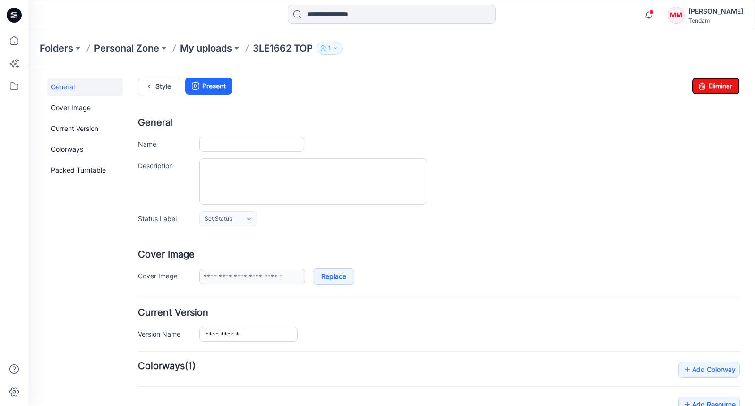
type input "**********"
